Goal: Information Seeking & Learning: Understand process/instructions

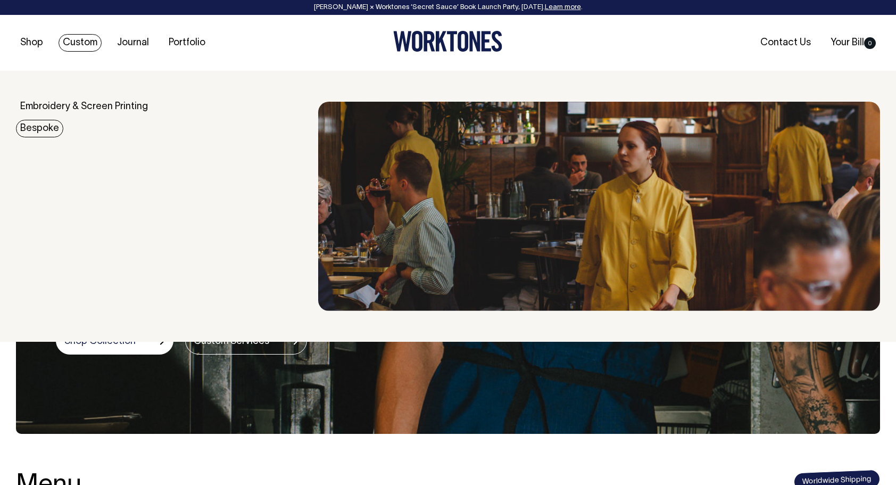
click at [49, 127] on link "Bespoke" at bounding box center [39, 129] width 47 height 18
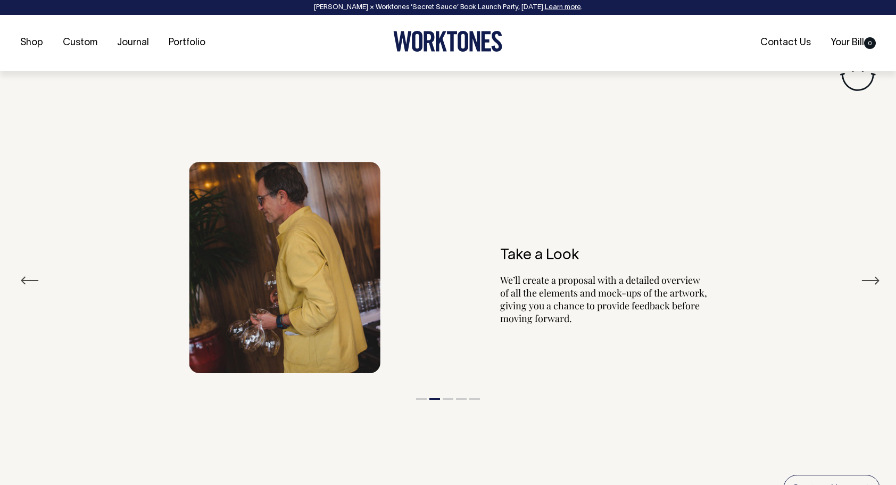
scroll to position [1889, 0]
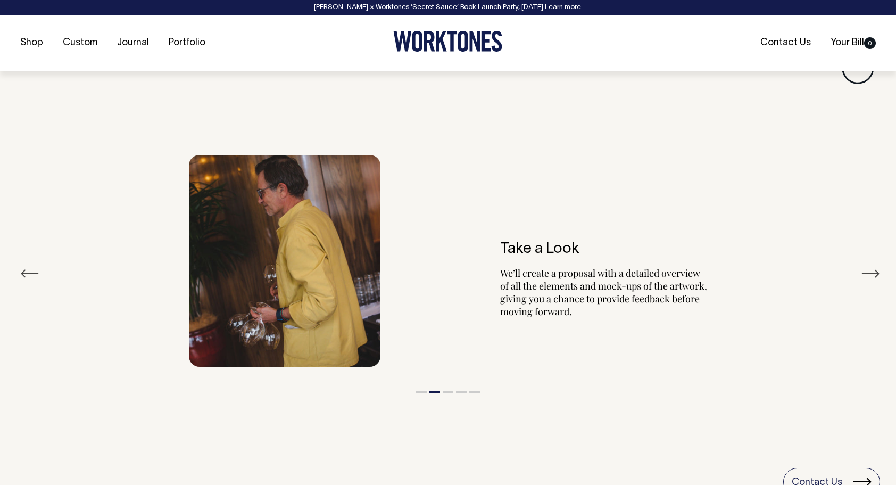
click at [20, 273] on button "Previous" at bounding box center [29, 274] width 19 height 16
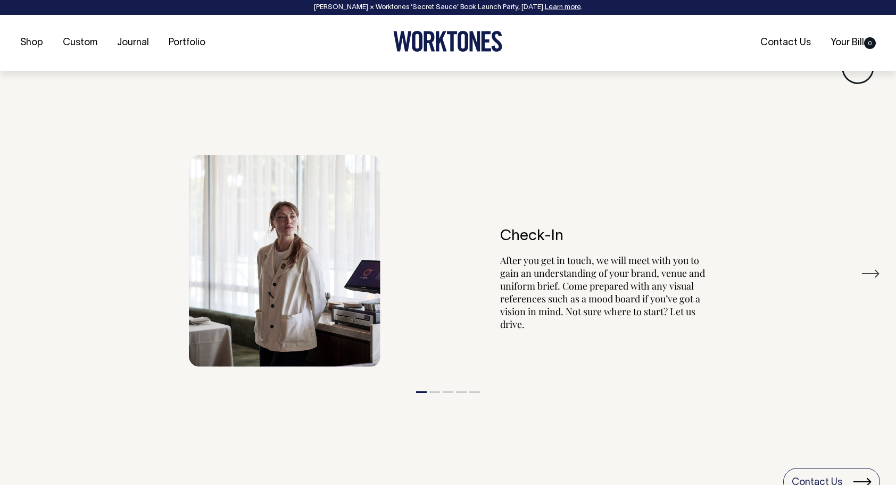
click at [877, 270] on button "Next" at bounding box center [870, 274] width 19 height 16
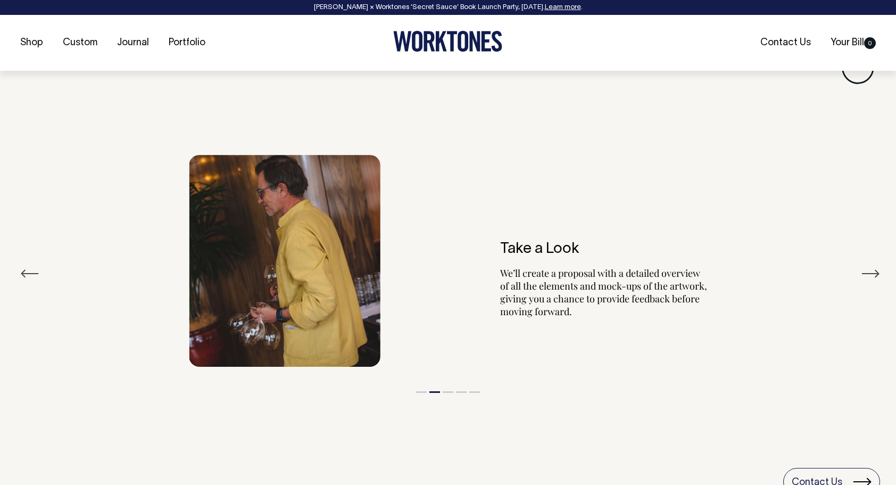
click at [877, 270] on button "Next" at bounding box center [870, 274] width 19 height 16
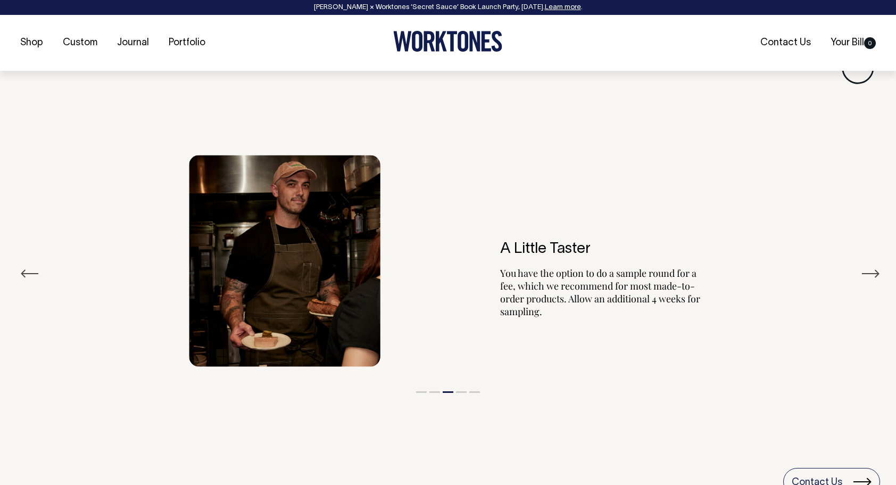
click at [877, 270] on button "Next" at bounding box center [870, 274] width 19 height 16
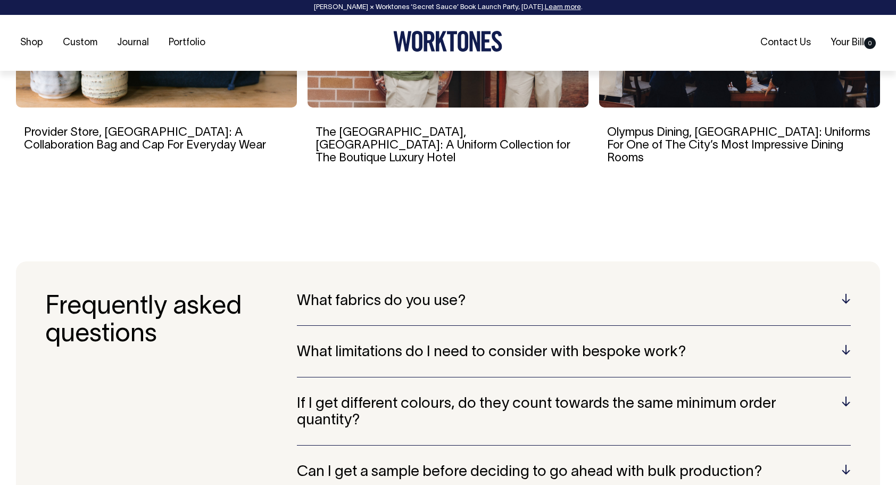
scroll to position [2678, 0]
click at [843, 274] on section "Frequently asked questions What fabrics do you use? Wherever possible, we only …" at bounding box center [448, 489] width 864 height 457
click at [850, 293] on h5 "What fabrics do you use?" at bounding box center [574, 301] width 554 height 16
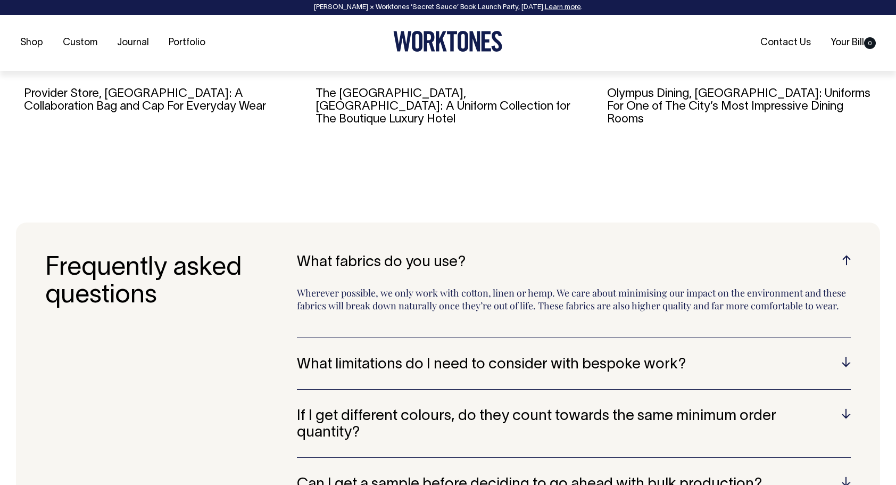
scroll to position [2717, 0]
click at [848, 356] on h5 "What limitations do I need to consider with bespoke work?" at bounding box center [574, 364] width 554 height 16
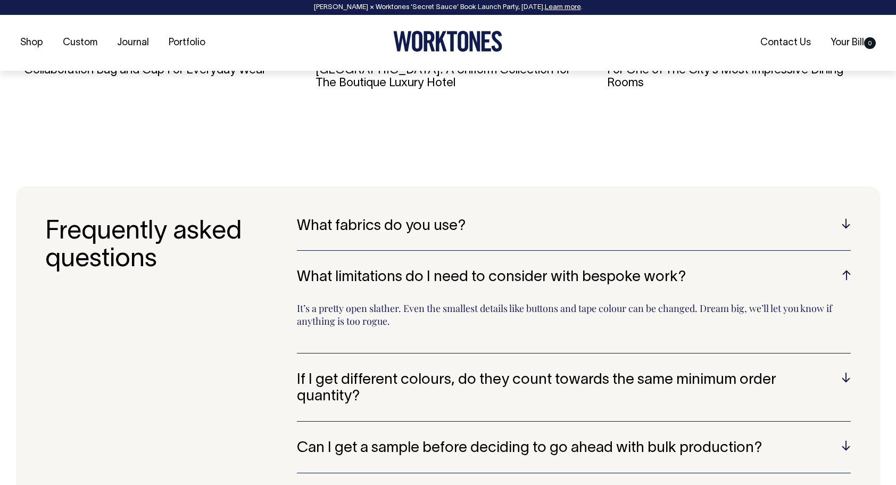
scroll to position [2753, 0]
click at [845, 372] on h5 "If I get different colours, do they count towards the same minimum order quanti…" at bounding box center [574, 388] width 554 height 33
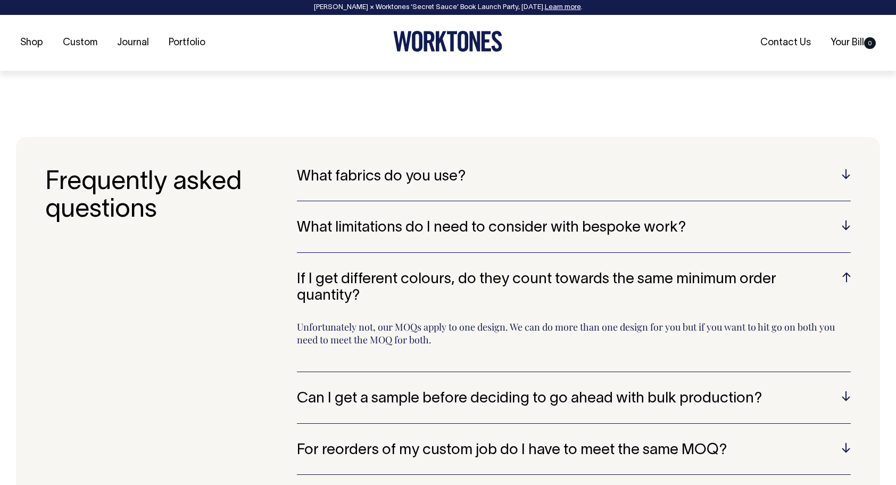
scroll to position [2803, 0]
click at [848, 390] on h5 "Can I get a sample before deciding to go ahead with bulk production?" at bounding box center [574, 398] width 554 height 16
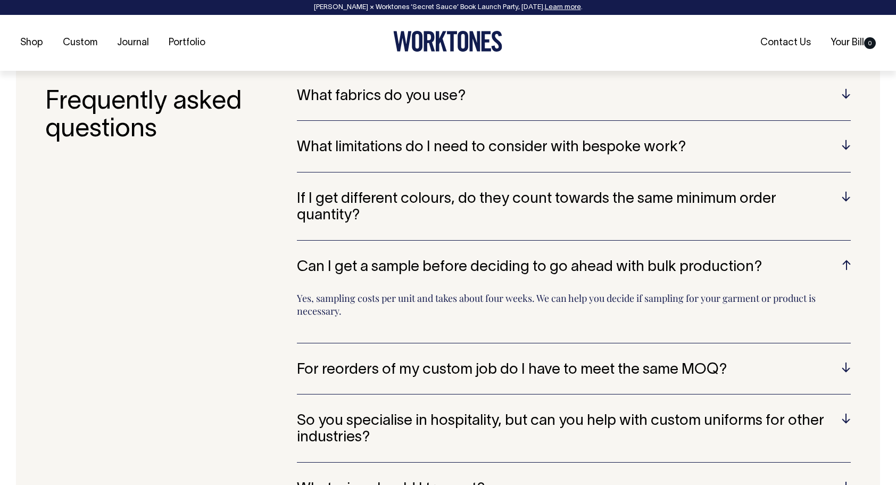
scroll to position [2883, 0]
click at [840, 361] on h5 "For reorders of my custom job do I have to meet the same MOQ?" at bounding box center [574, 369] width 554 height 16
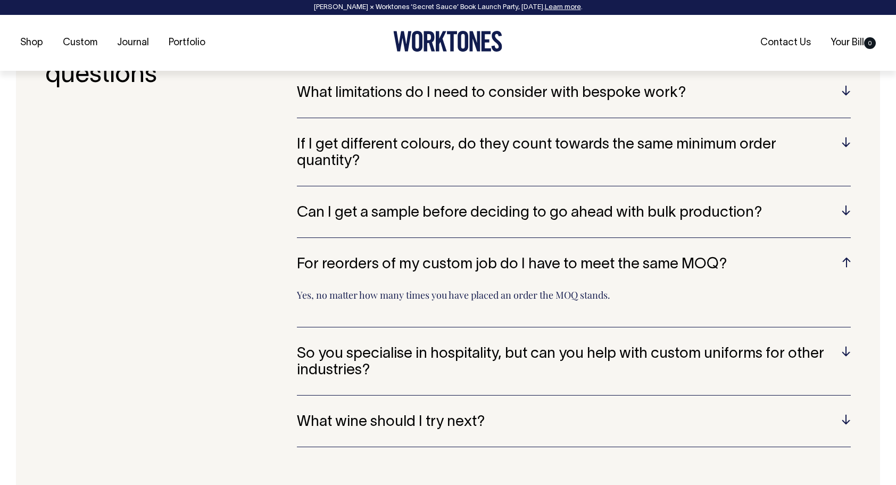
scroll to position [2938, 0]
click at [846, 345] on h5 "So you specialise in hospitality, but can you help with custom uniforms for oth…" at bounding box center [574, 361] width 554 height 33
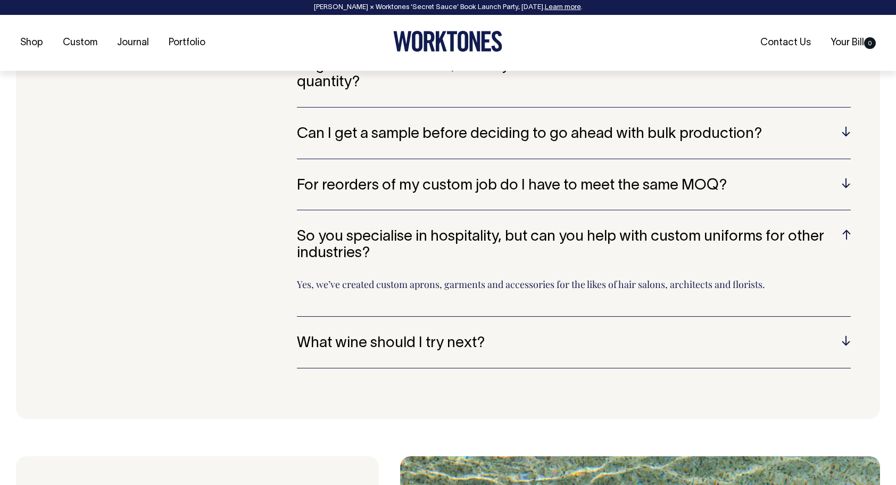
scroll to position [3016, 0]
click at [843, 335] on h5 "What wine should I try next?" at bounding box center [574, 343] width 554 height 16
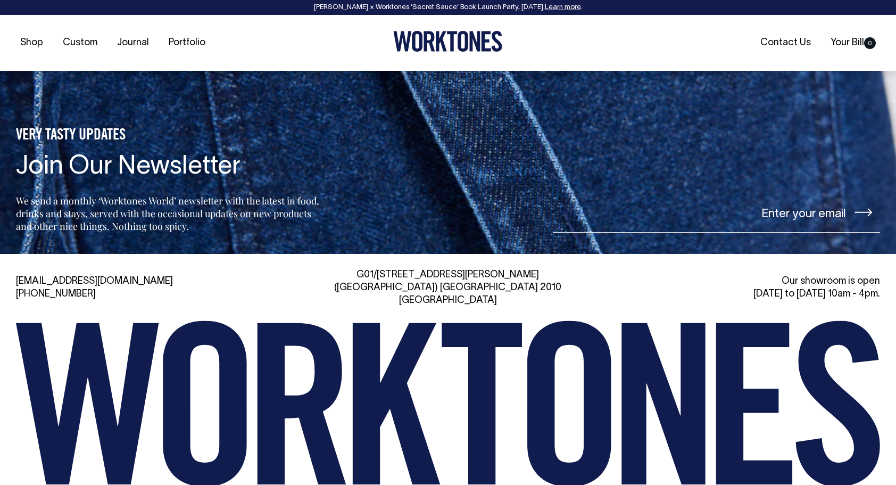
scroll to position [4337, 0]
